Goal: Task Accomplishment & Management: Manage account settings

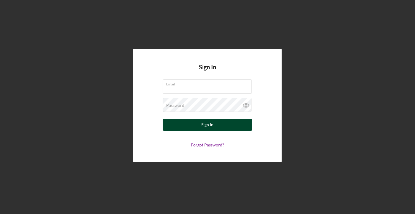
type input "[PERSON_NAME]"
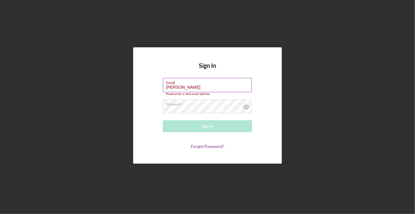
click at [209, 84] on label "Email" at bounding box center [209, 81] width 86 height 7
click at [209, 84] on input "[PERSON_NAME]" at bounding box center [207, 85] width 89 height 14
drag, startPoint x: 209, startPoint y: 85, endPoint x: 150, endPoint y: 89, distance: 59.3
click at [150, 89] on form "Email [PERSON_NAME] Please enter a valid email address. Password Sign In Forgot…" at bounding box center [207, 113] width 119 height 71
type input "[PERSON_NAME][EMAIL_ADDRESS][DOMAIN_NAME]"
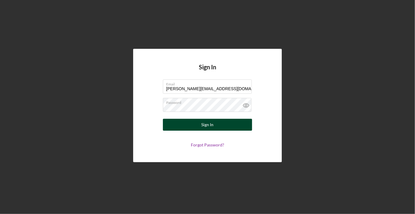
click at [220, 124] on button "Sign In" at bounding box center [207, 125] width 89 height 12
